Goal: Information Seeking & Learning: Compare options

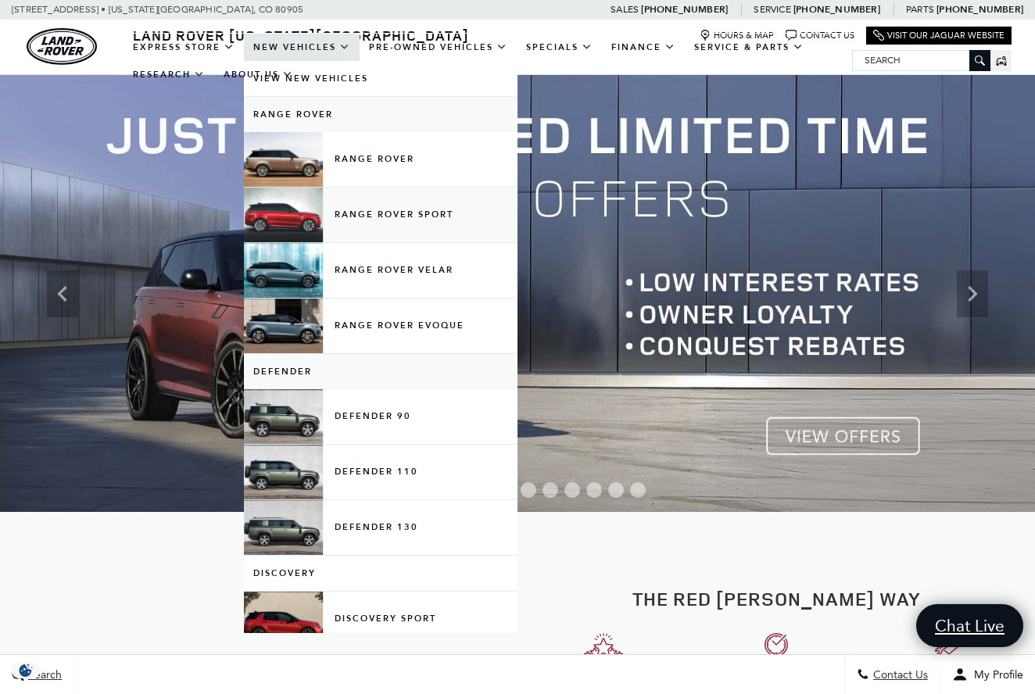
click at [373, 229] on link "Range Rover Sport" at bounding box center [381, 215] width 274 height 55
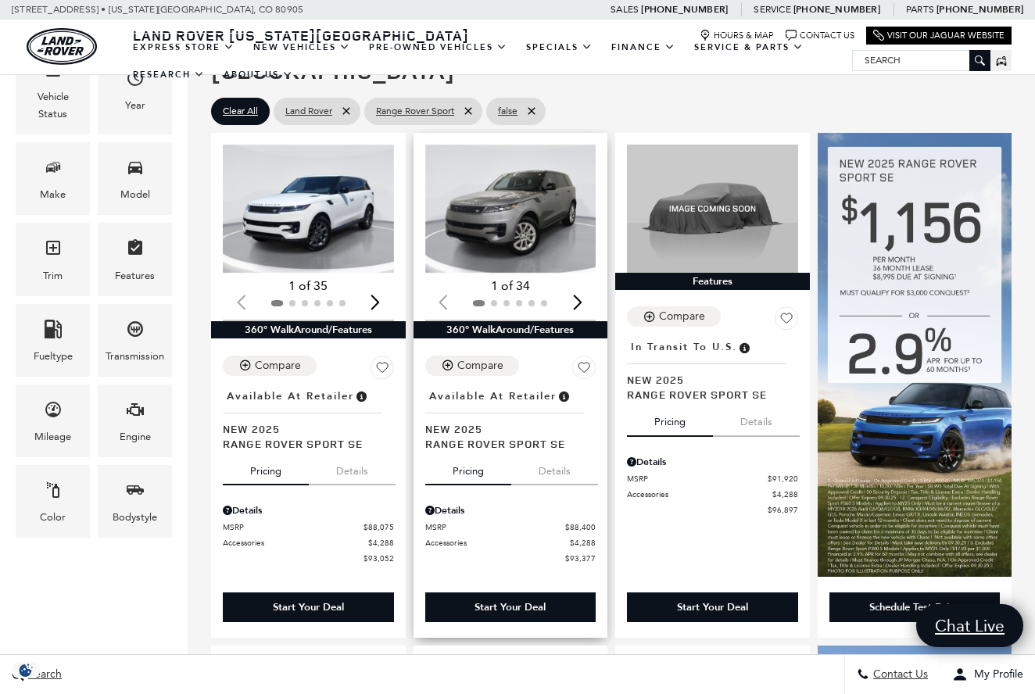
scroll to position [338, 0]
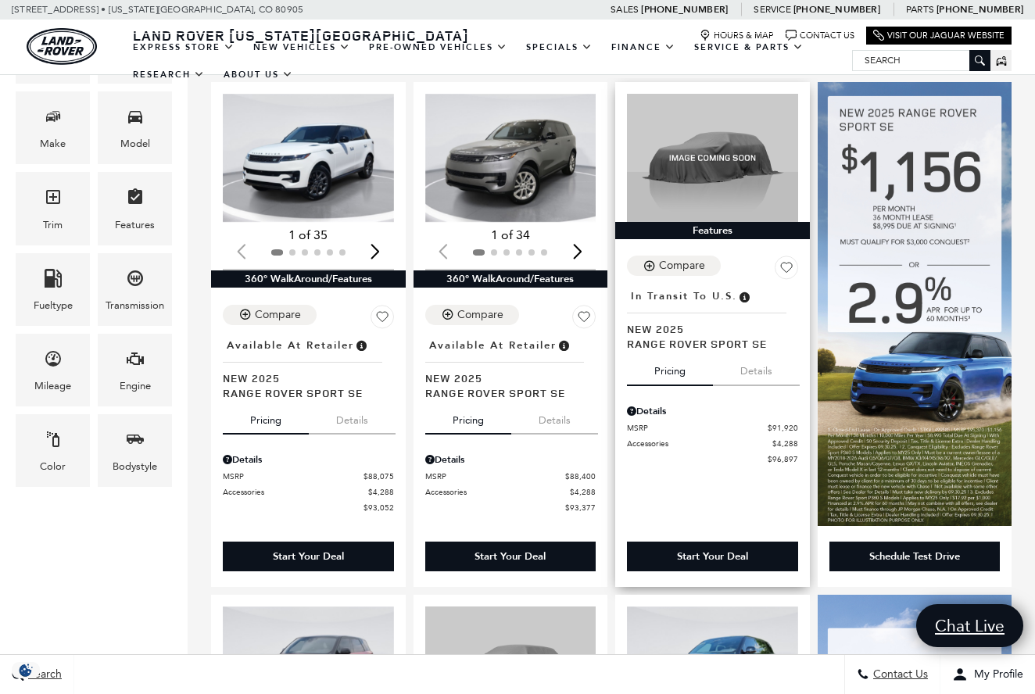
click at [743, 351] on button "Details" at bounding box center [756, 368] width 87 height 34
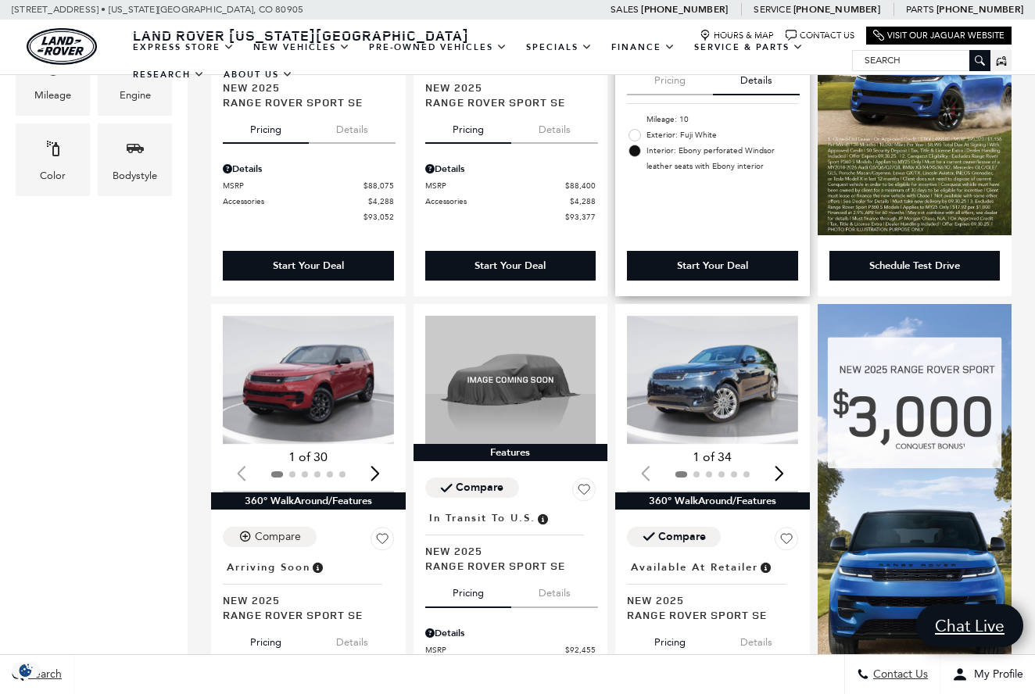
scroll to position [704, 0]
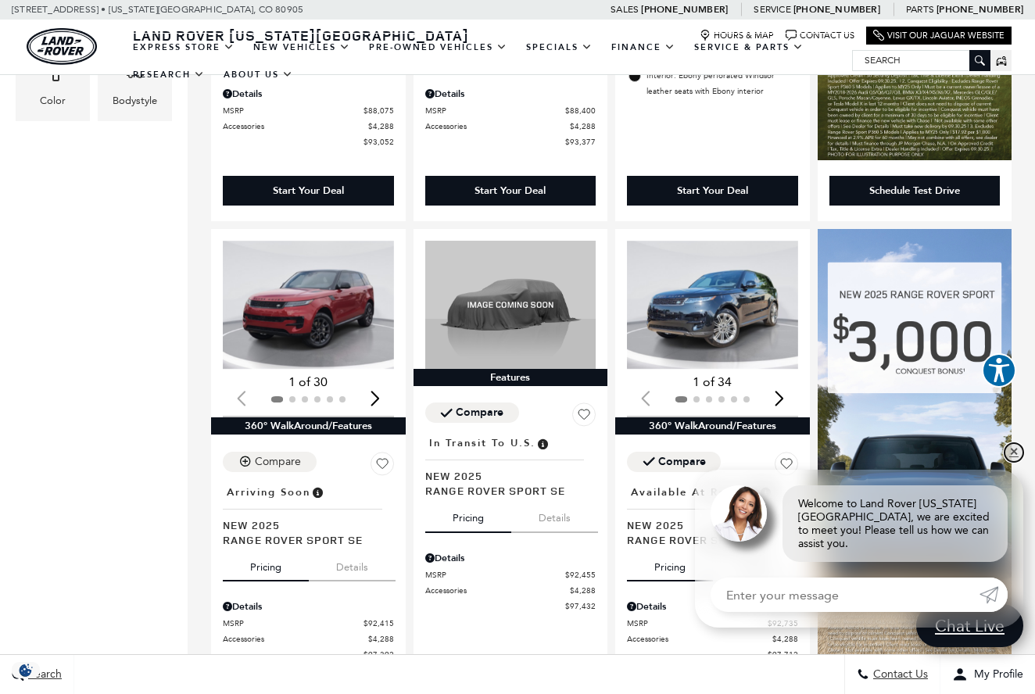
click at [1016, 456] on link "✕" at bounding box center [1013, 452] width 19 height 19
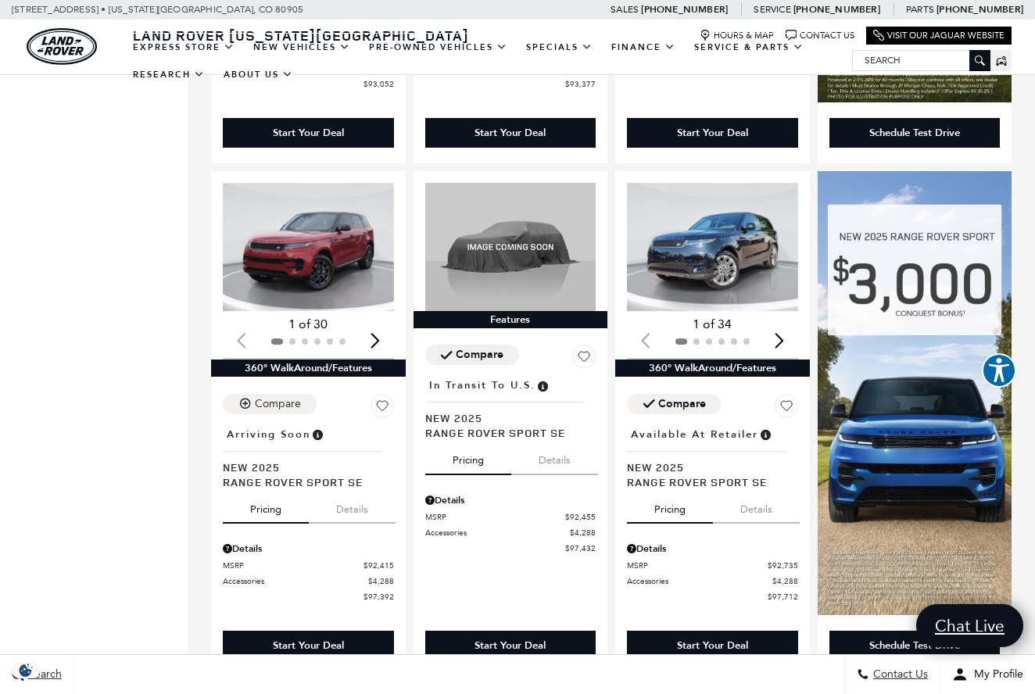
scroll to position [767, 0]
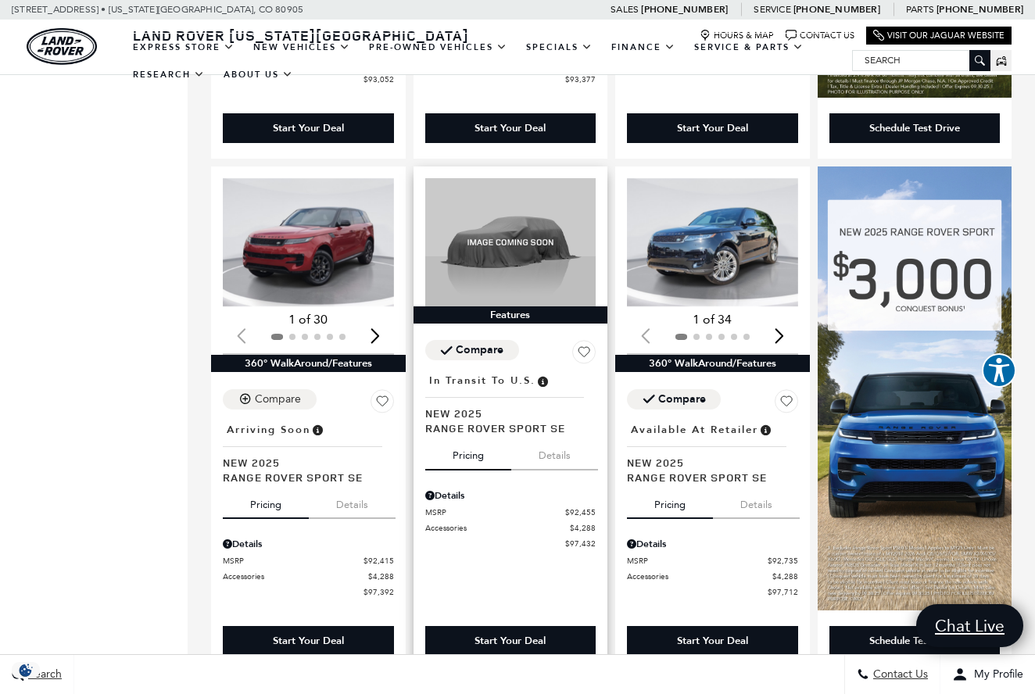
click at [564, 435] on button "Details" at bounding box center [554, 452] width 87 height 34
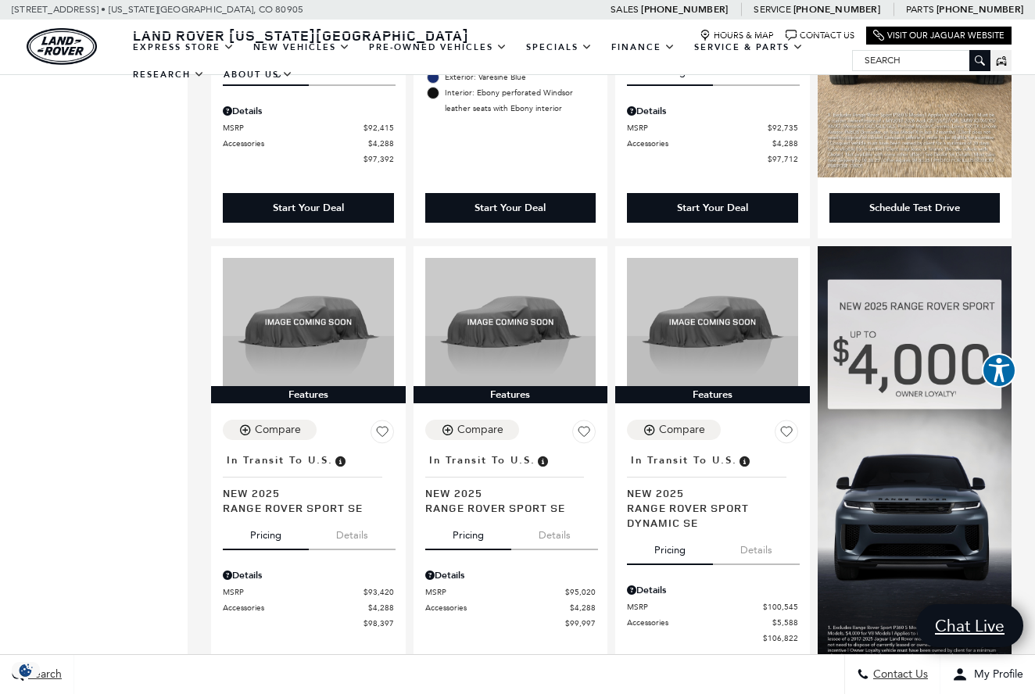
scroll to position [1206, 0]
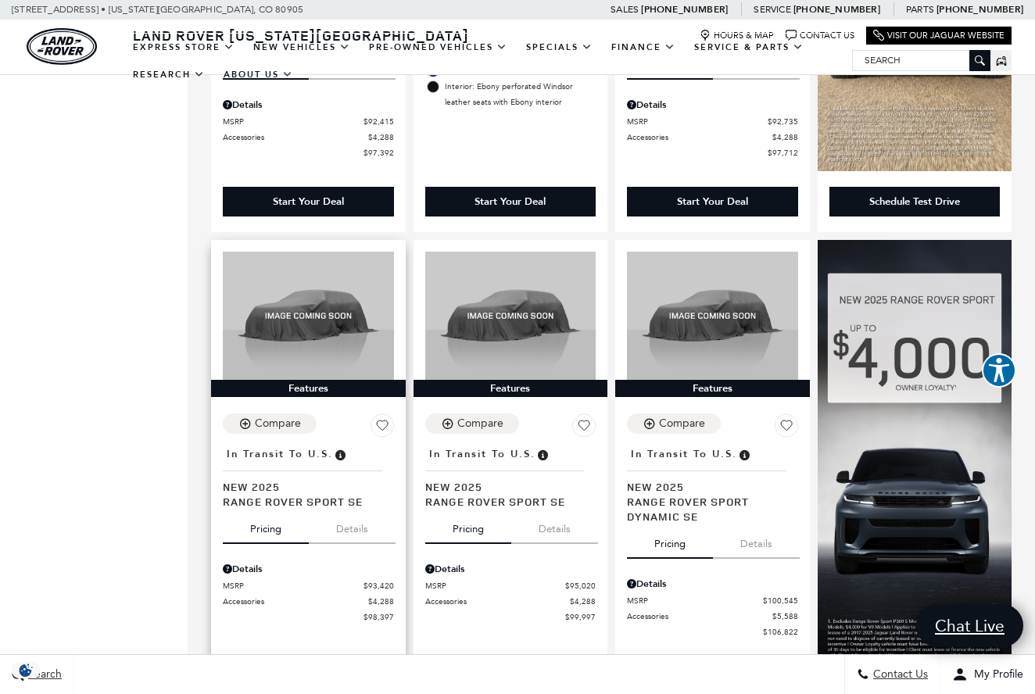
click at [367, 509] on button "Details" at bounding box center [352, 526] width 87 height 34
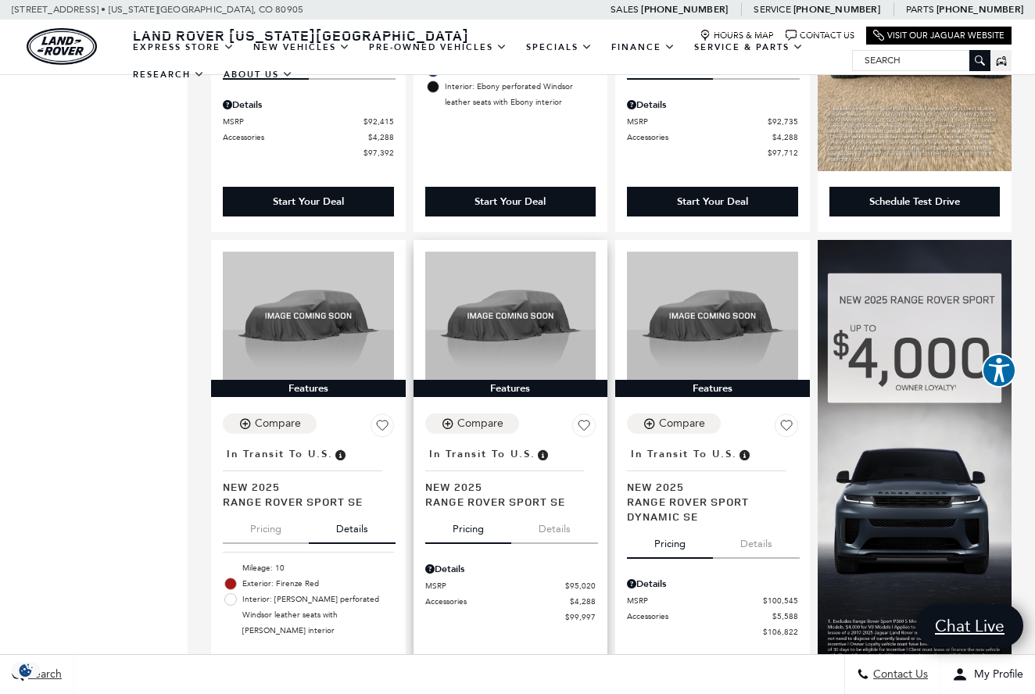
click at [552, 509] on button "Details" at bounding box center [554, 526] width 87 height 34
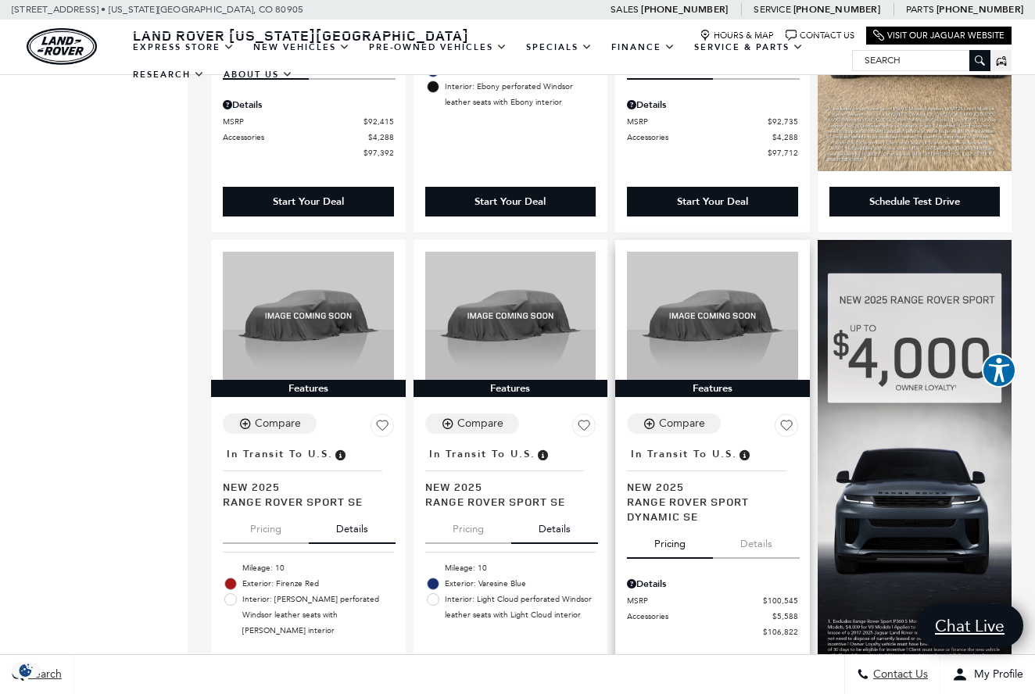
click at [751, 524] on button "Details" at bounding box center [756, 541] width 87 height 34
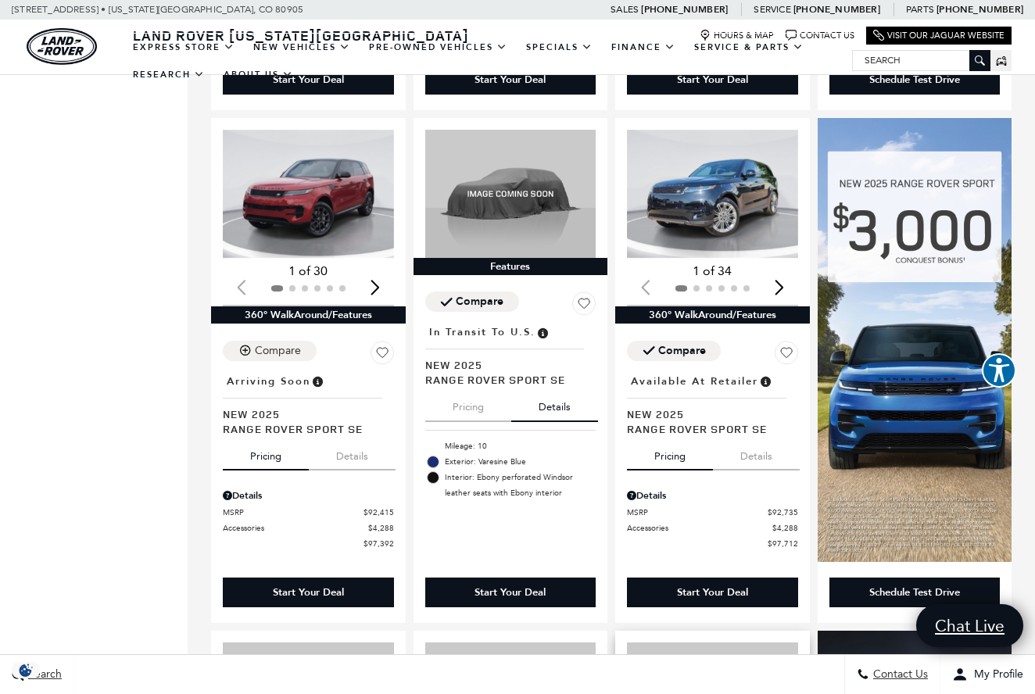
scroll to position [806, 0]
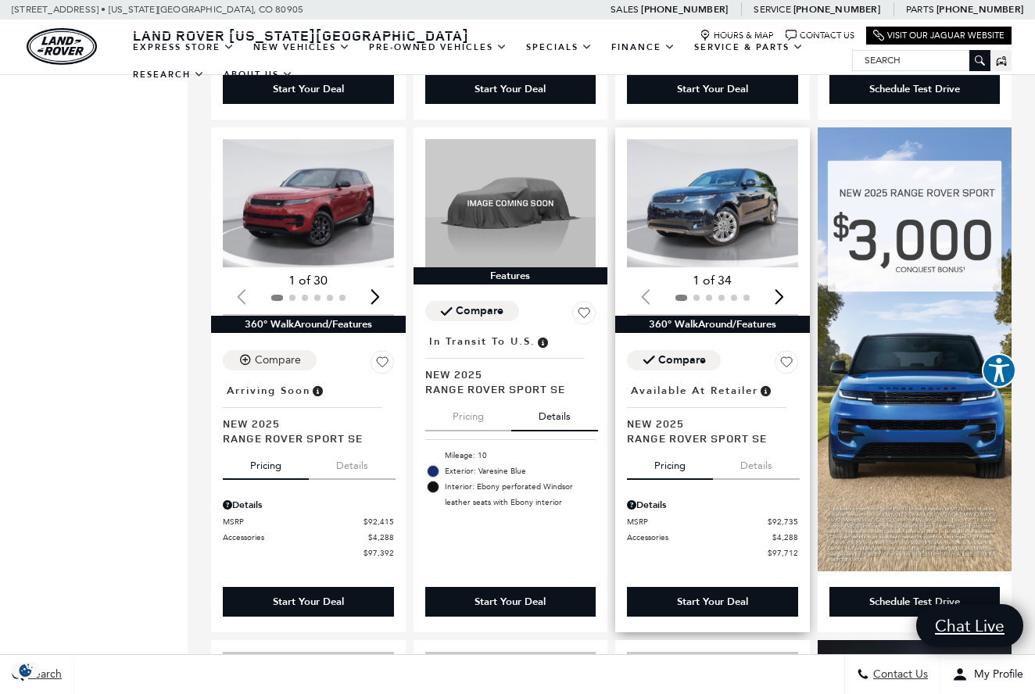
click at [728, 188] on img "1 / 2" at bounding box center [712, 203] width 171 height 128
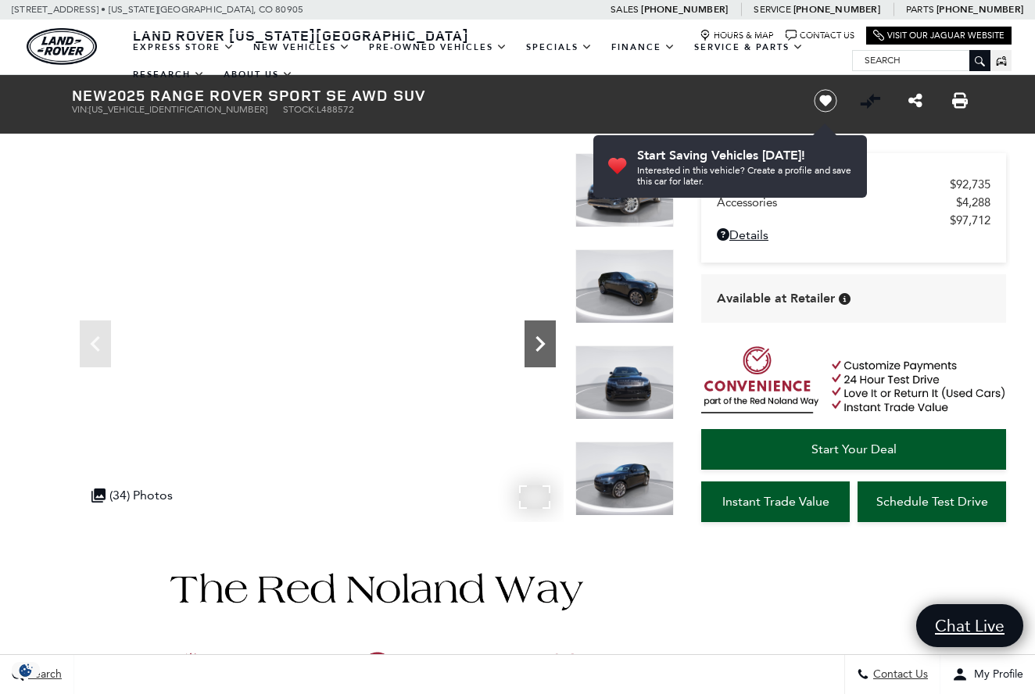
click at [543, 342] on icon "Next" at bounding box center [539, 343] width 31 height 31
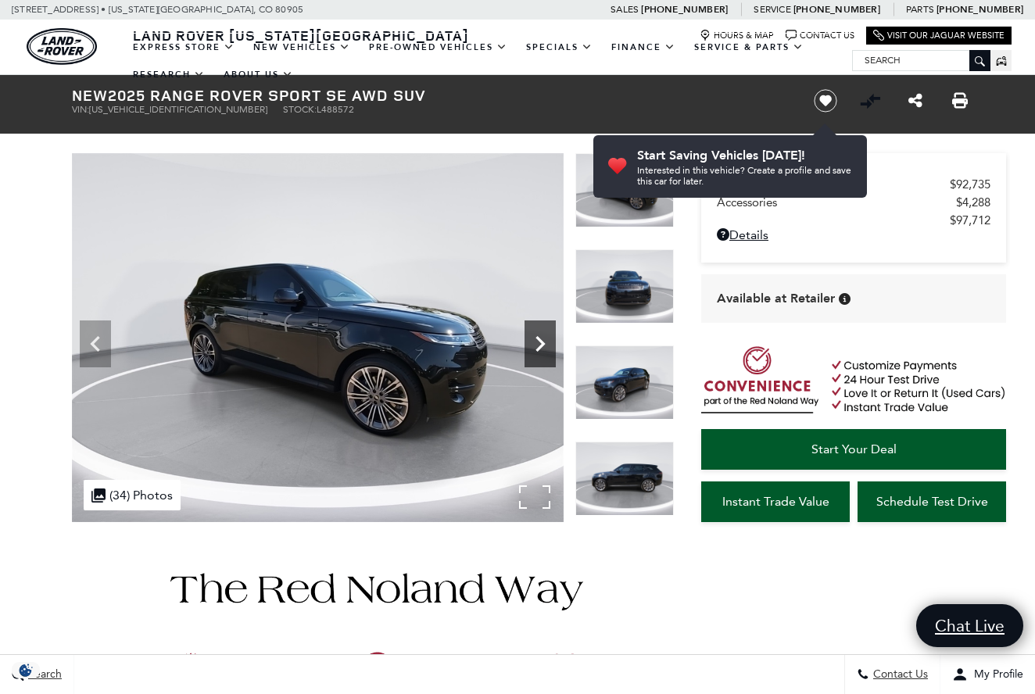
click at [543, 342] on icon "Next" at bounding box center [539, 343] width 31 height 31
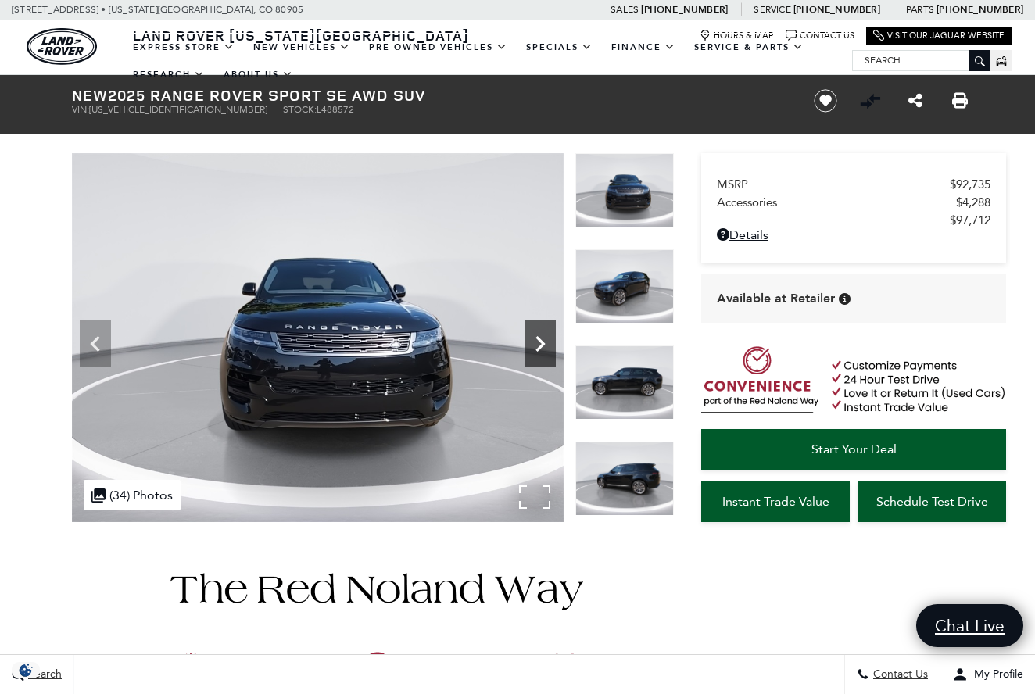
click at [543, 342] on icon "Next" at bounding box center [539, 343] width 31 height 31
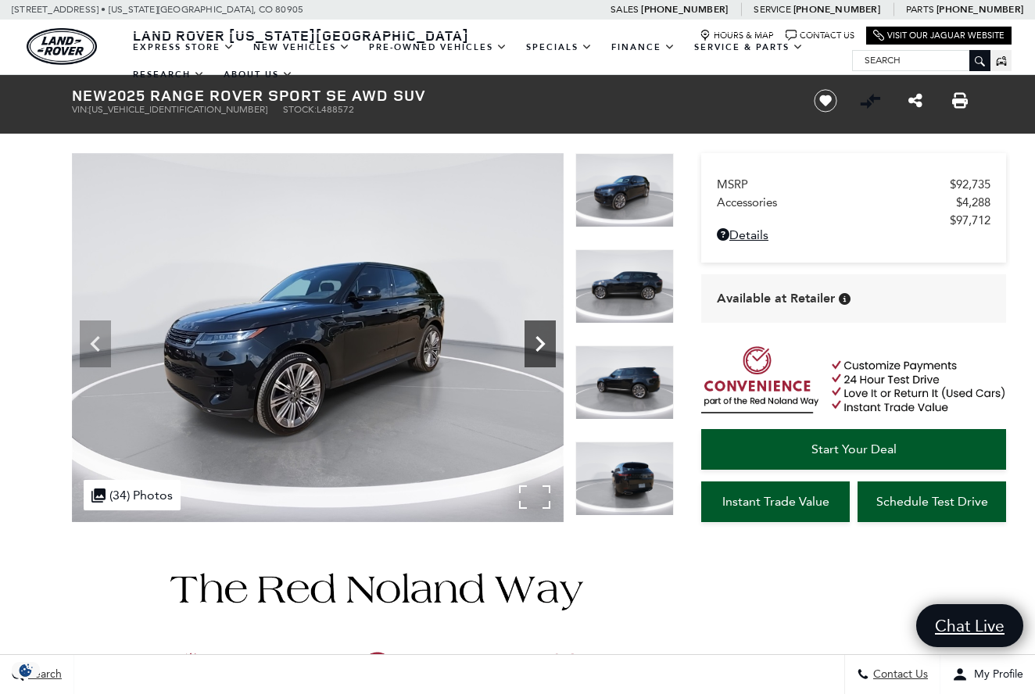
click at [543, 342] on icon "Next" at bounding box center [539, 343] width 31 height 31
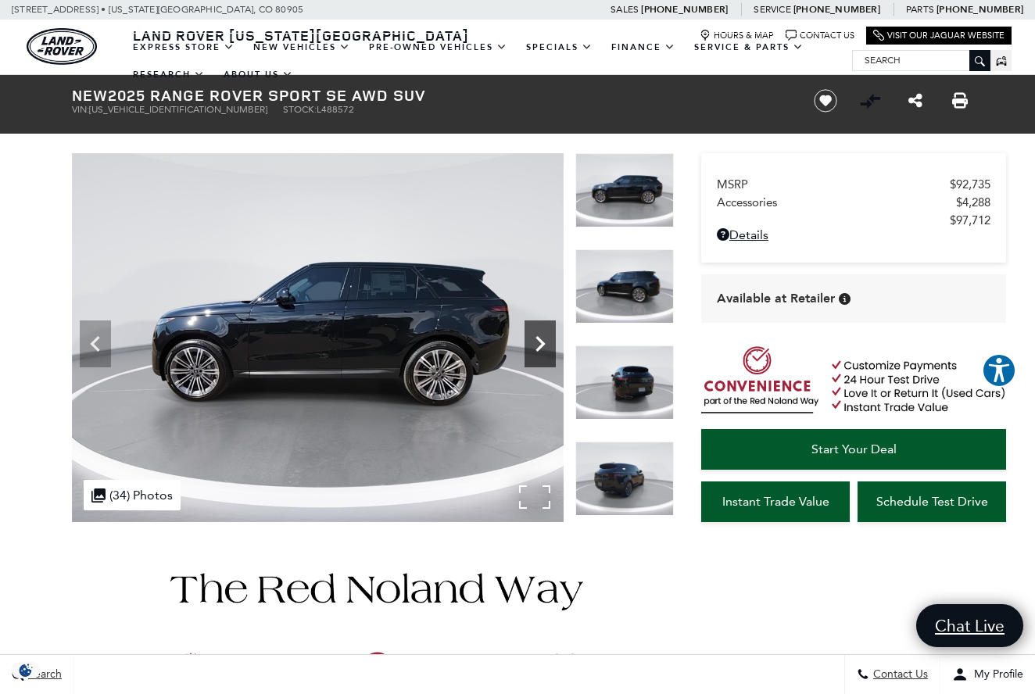
click at [542, 342] on icon "Next" at bounding box center [539, 344] width 9 height 16
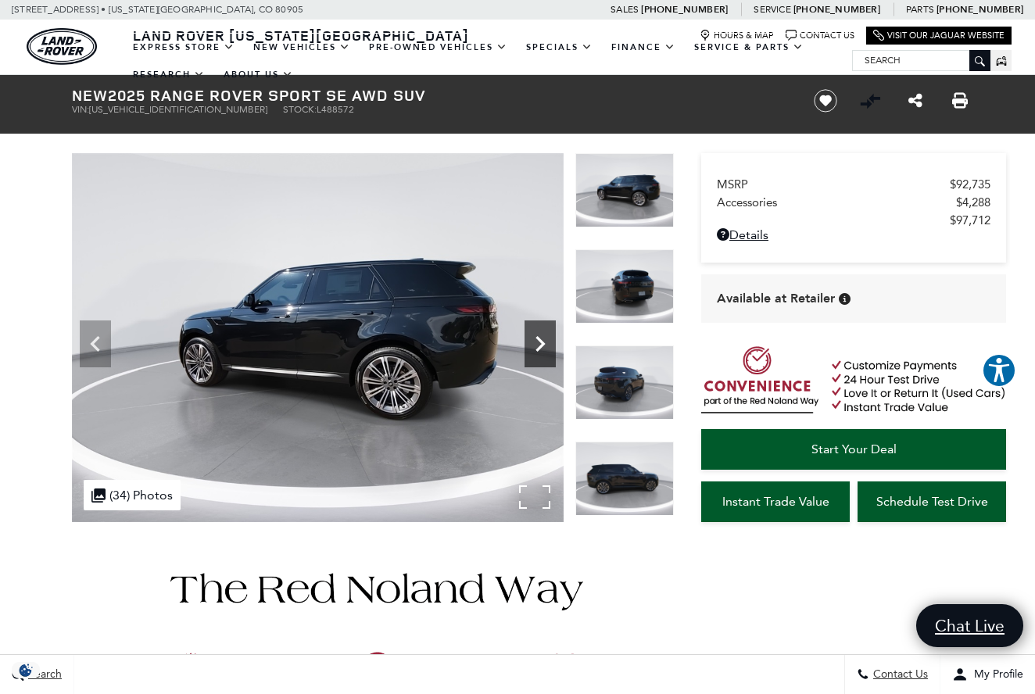
click at [542, 342] on icon "Next" at bounding box center [539, 344] width 9 height 16
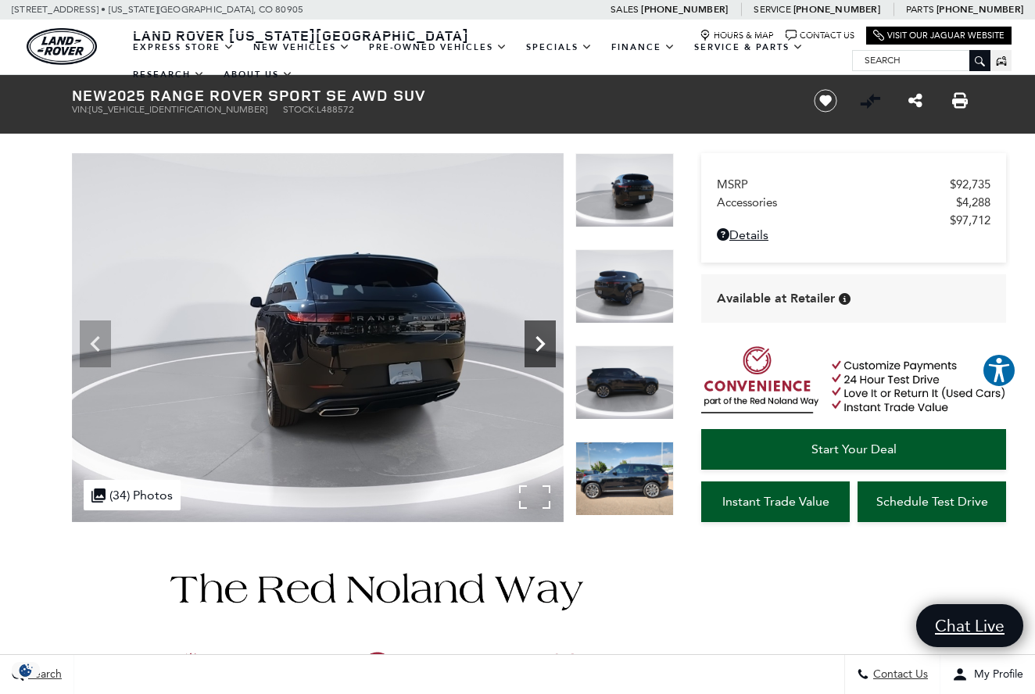
click at [542, 342] on icon "Next" at bounding box center [539, 344] width 9 height 16
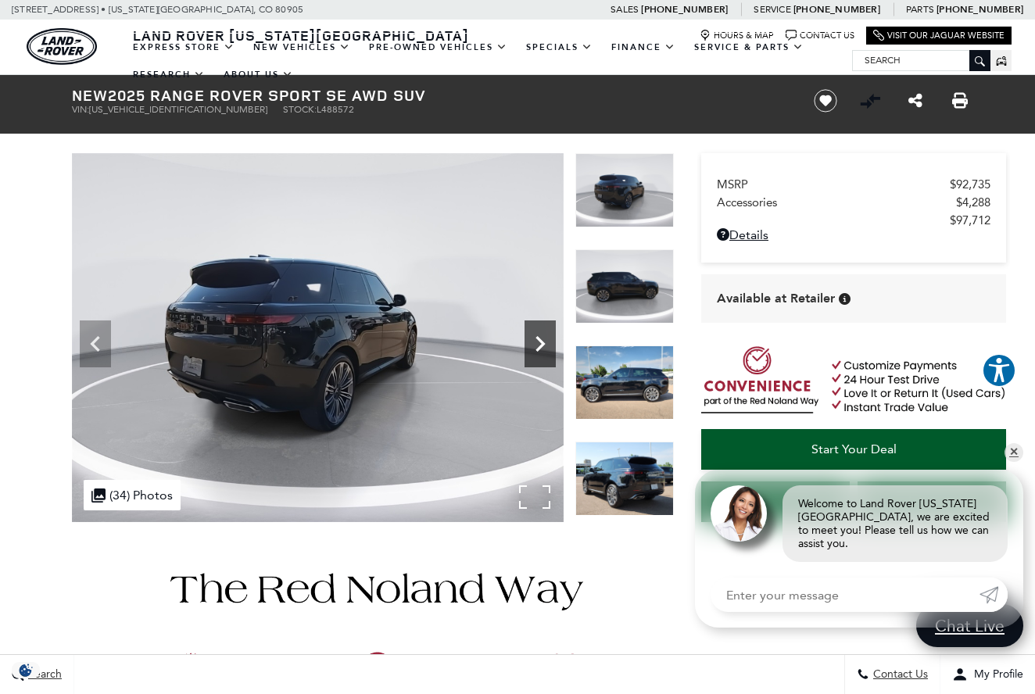
click at [542, 342] on icon "Next" at bounding box center [539, 344] width 9 height 16
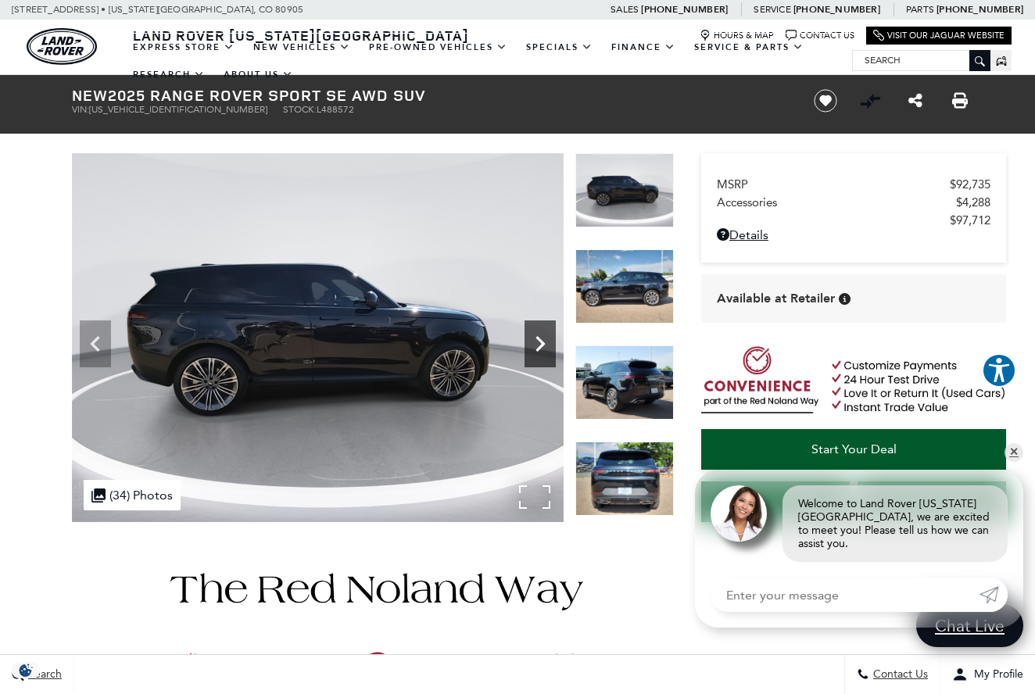
click at [542, 342] on icon "Next" at bounding box center [539, 344] width 9 height 16
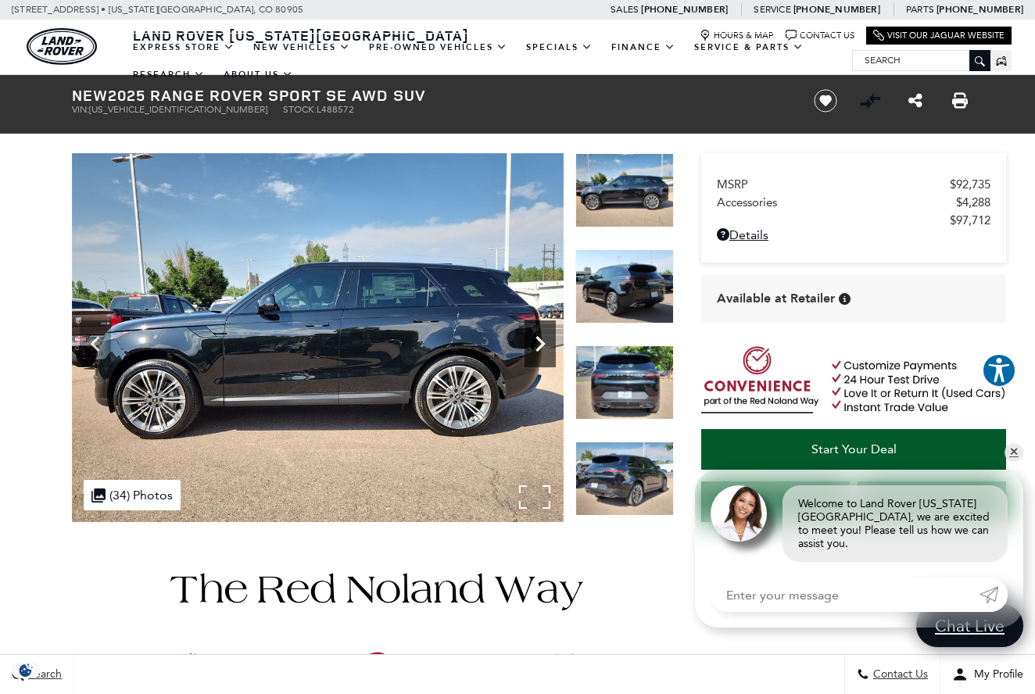
click at [542, 342] on icon "Next" at bounding box center [539, 344] width 9 height 16
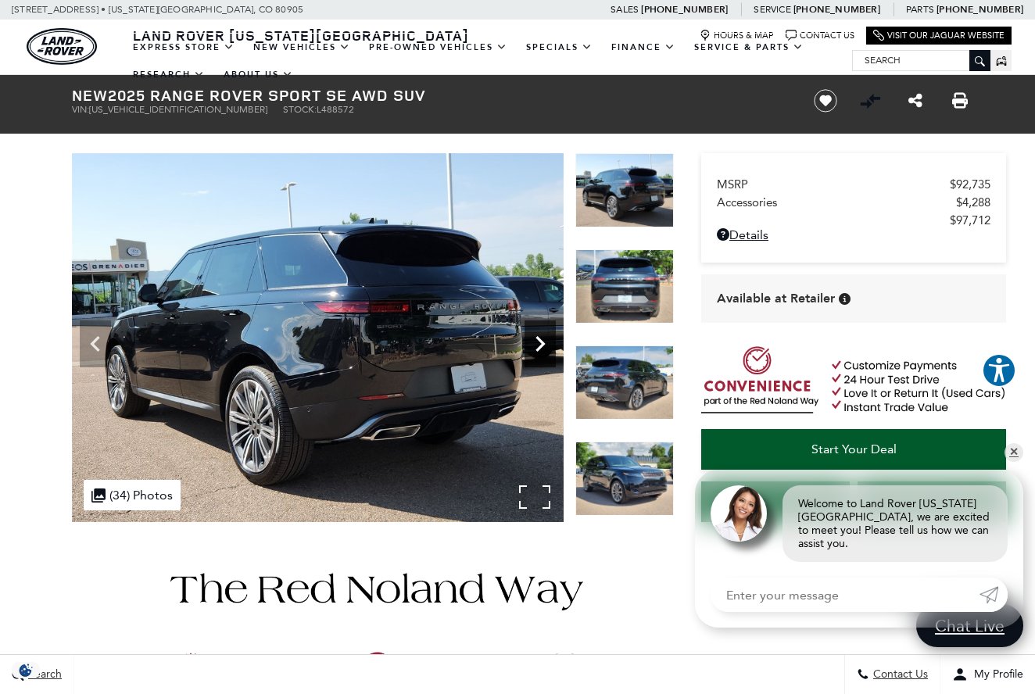
click at [542, 339] on icon "Next" at bounding box center [539, 343] width 31 height 31
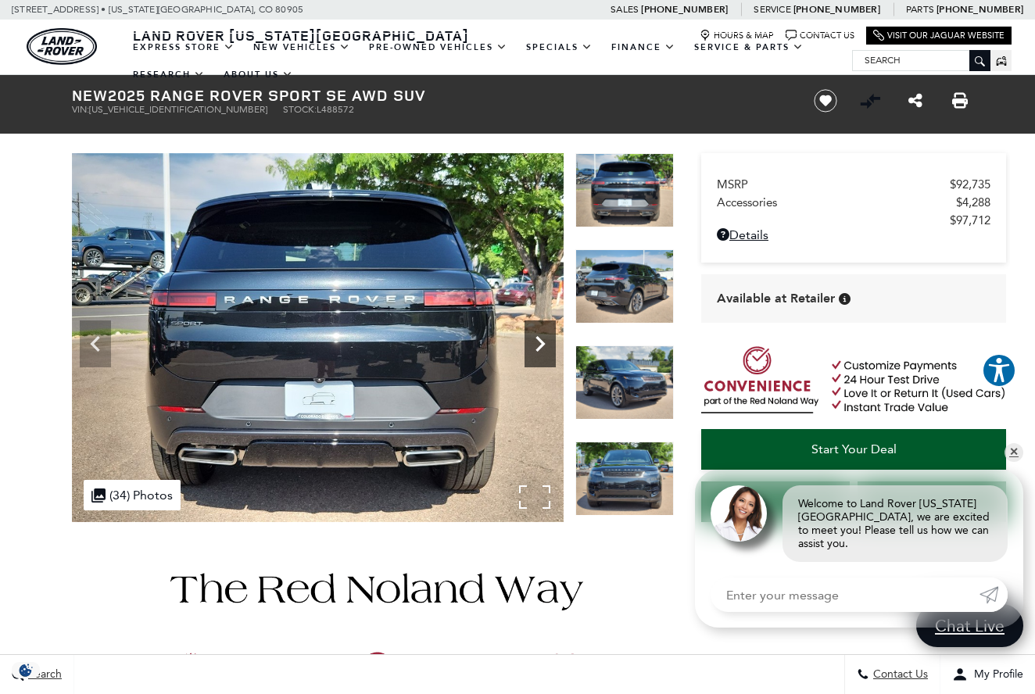
click at [542, 339] on icon "Next" at bounding box center [539, 343] width 31 height 31
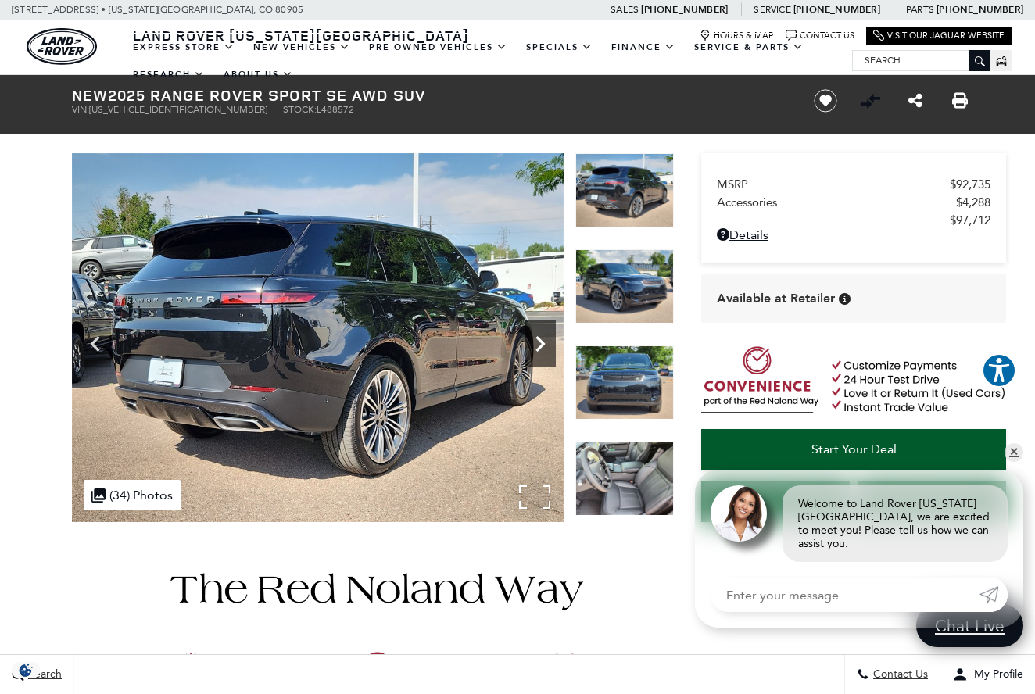
click at [542, 339] on icon "Next" at bounding box center [539, 343] width 31 height 31
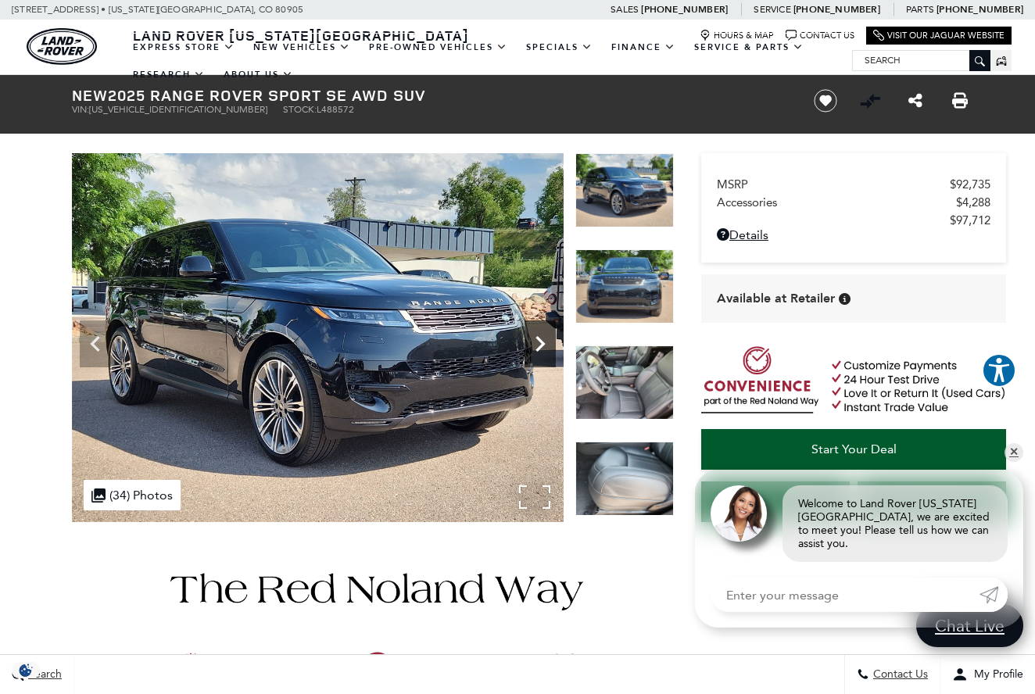
click at [542, 339] on icon "Next" at bounding box center [539, 343] width 31 height 31
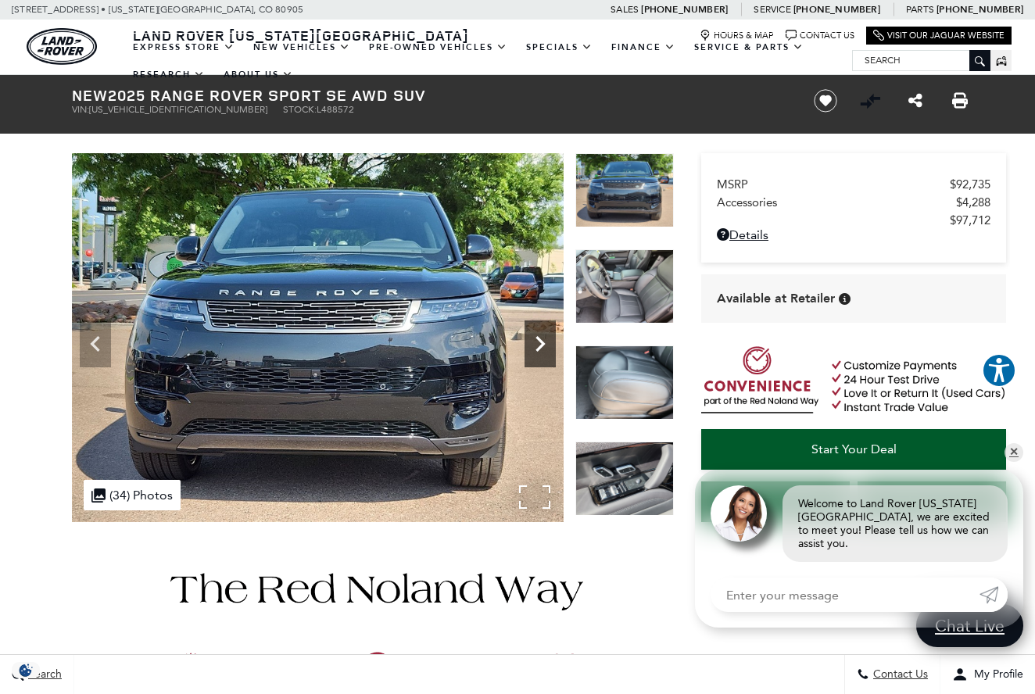
click at [542, 339] on icon "Next" at bounding box center [539, 343] width 31 height 31
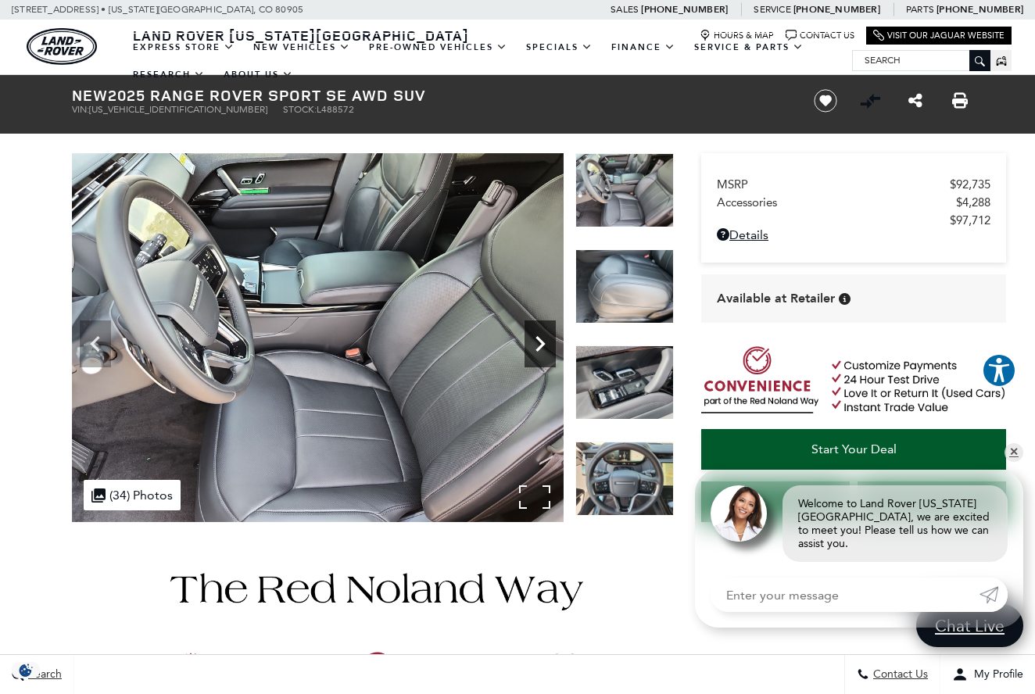
click at [542, 339] on icon "Next" at bounding box center [539, 343] width 31 height 31
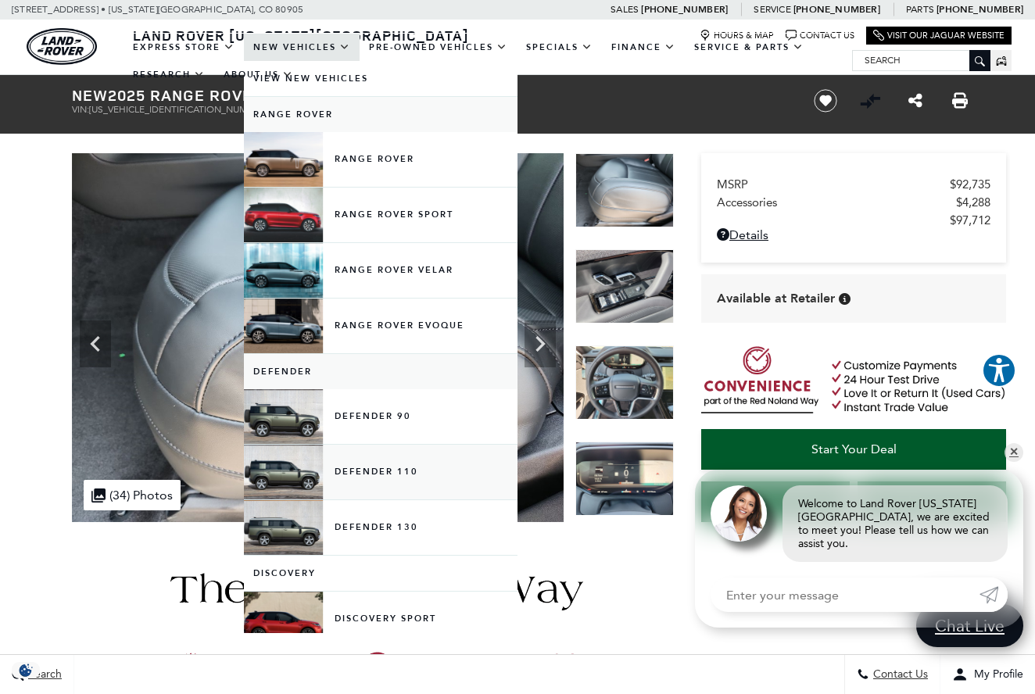
click at [396, 484] on link "Defender 110" at bounding box center [381, 472] width 274 height 55
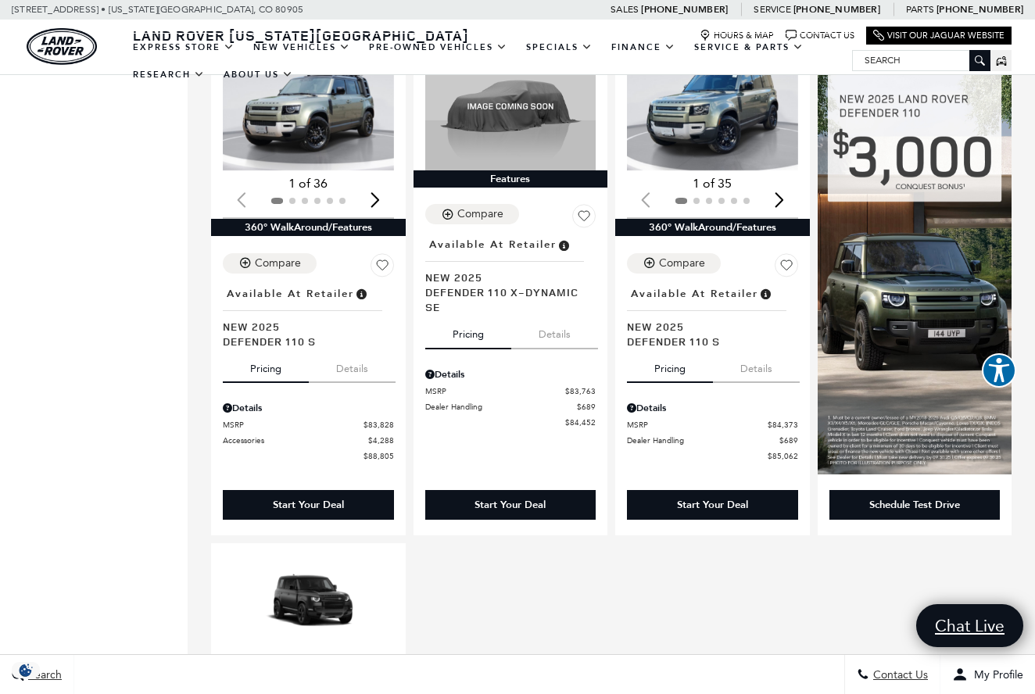
scroll to position [857, 0]
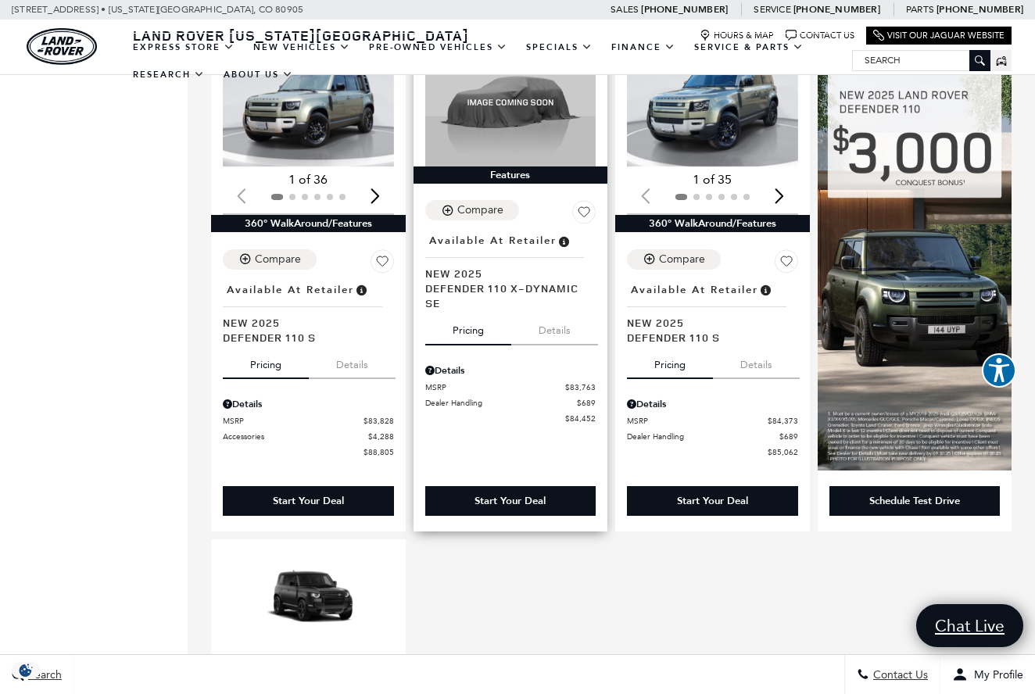
click at [560, 310] on button "Details" at bounding box center [554, 327] width 87 height 34
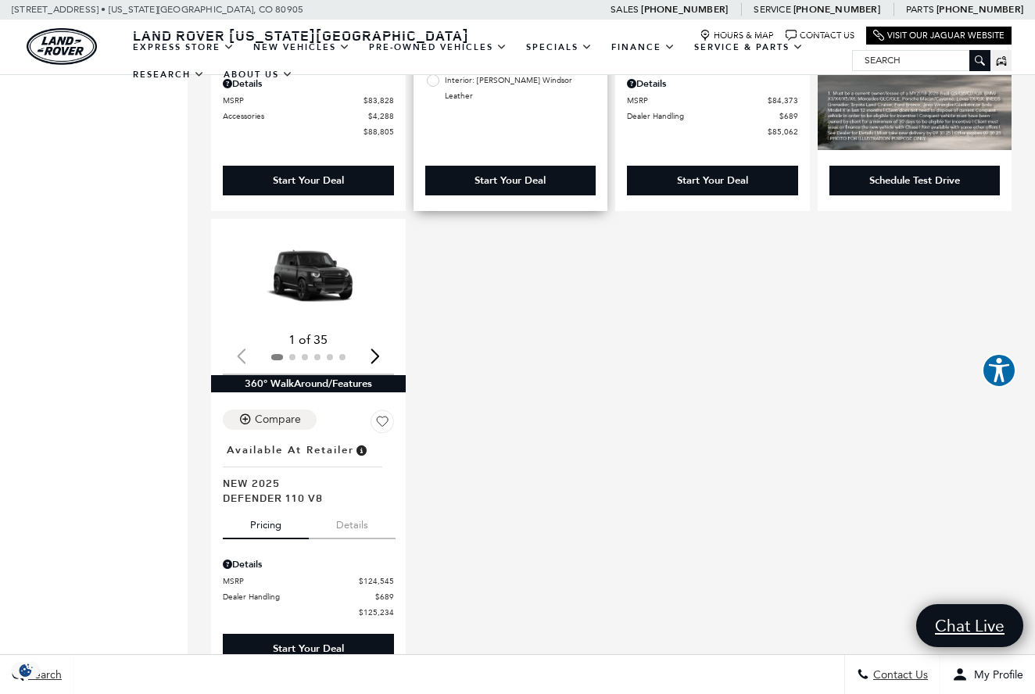
scroll to position [1182, 0]
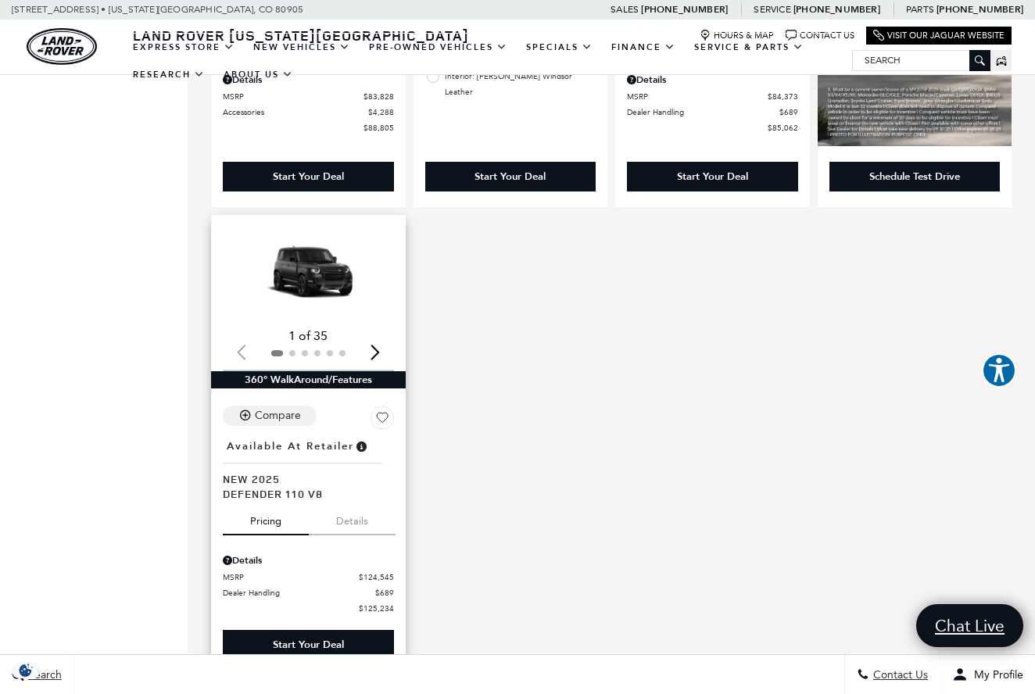
click at [374, 335] on div "Next slide" at bounding box center [375, 352] width 21 height 34
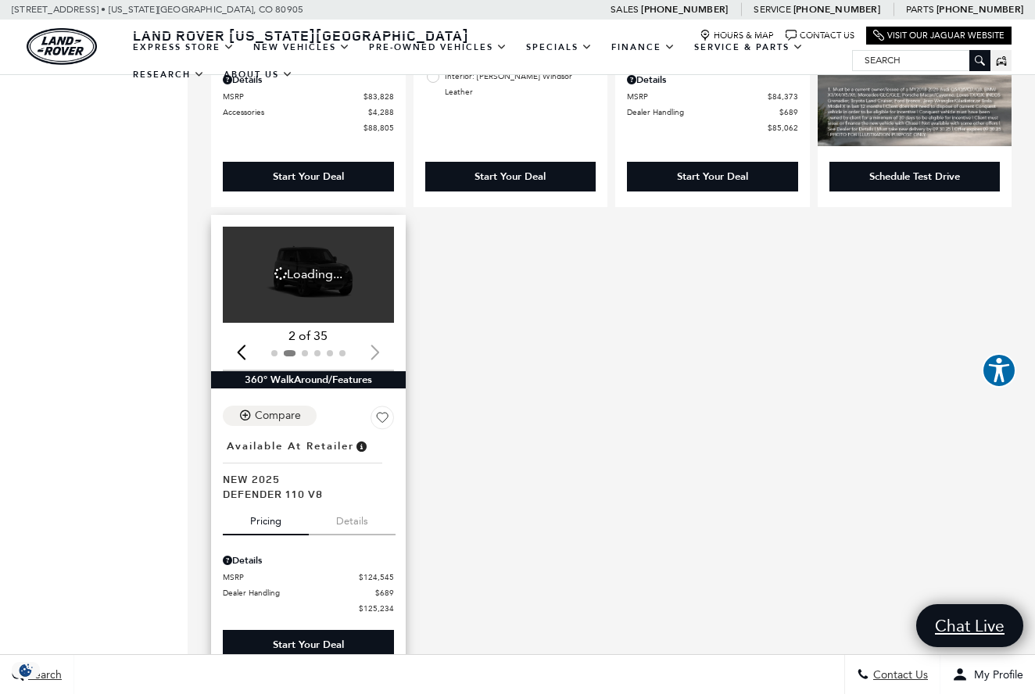
click at [374, 328] on div "2 of 35" at bounding box center [308, 336] width 171 height 17
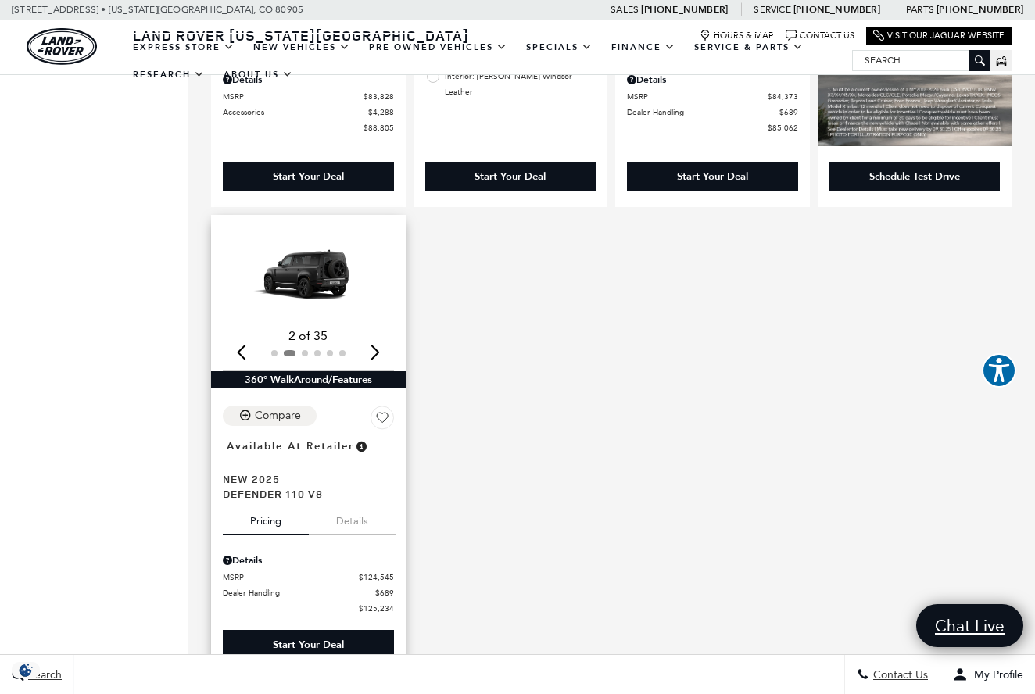
click at [374, 335] on div "Next slide" at bounding box center [375, 352] width 21 height 34
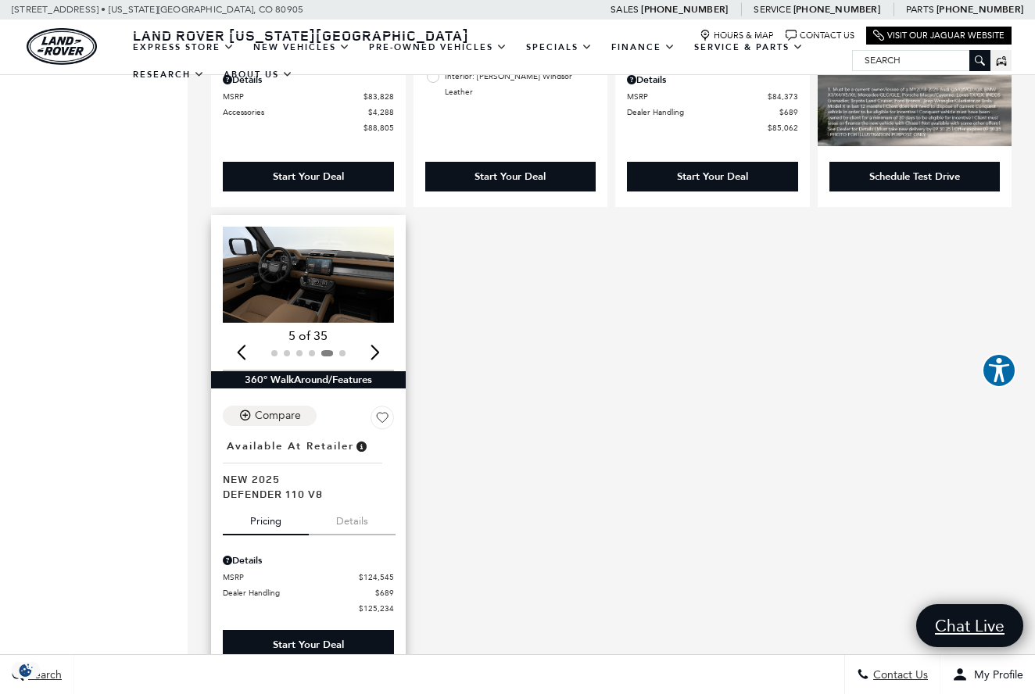
click at [374, 335] on div "Next slide" at bounding box center [375, 352] width 21 height 34
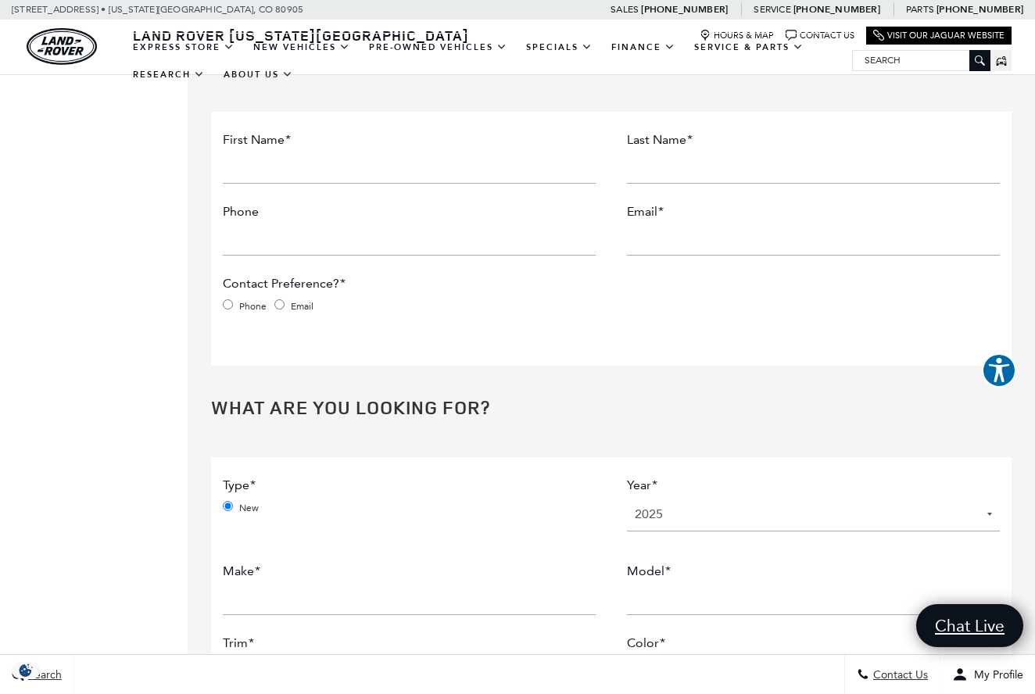
scroll to position [1899, 0]
